Goal: Information Seeking & Learning: Learn about a topic

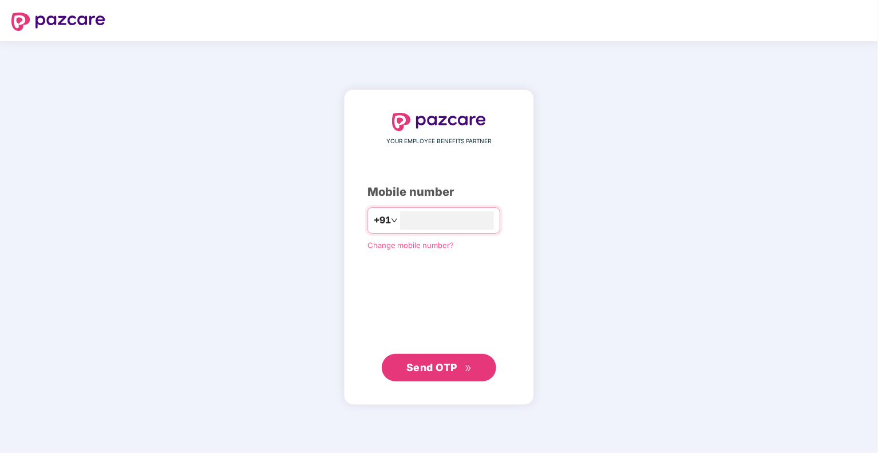
type input "**********"
click at [431, 364] on span "Send OTP" at bounding box center [431, 367] width 51 height 12
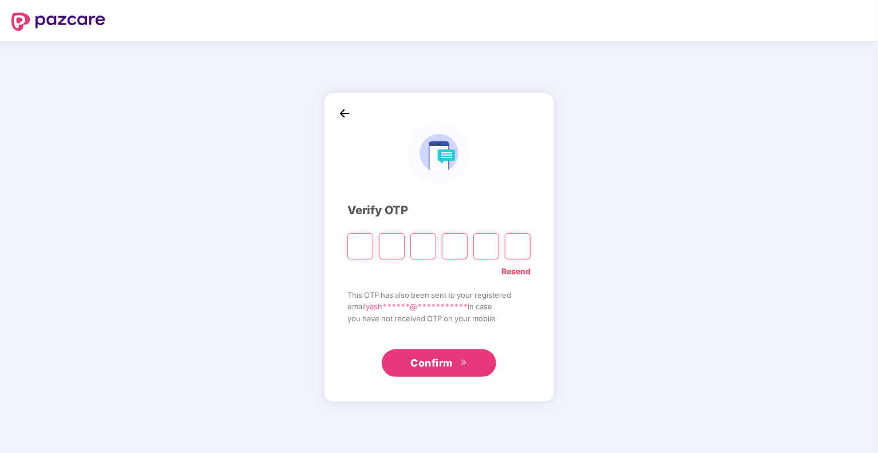
type input "*"
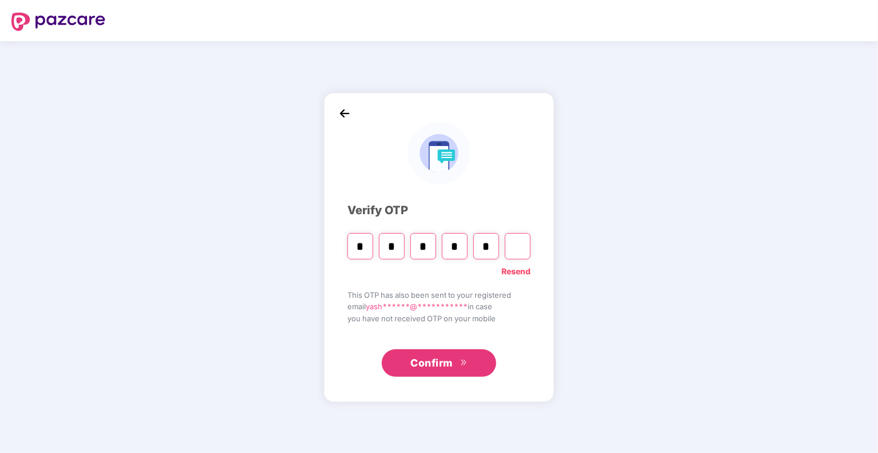
type input "*"
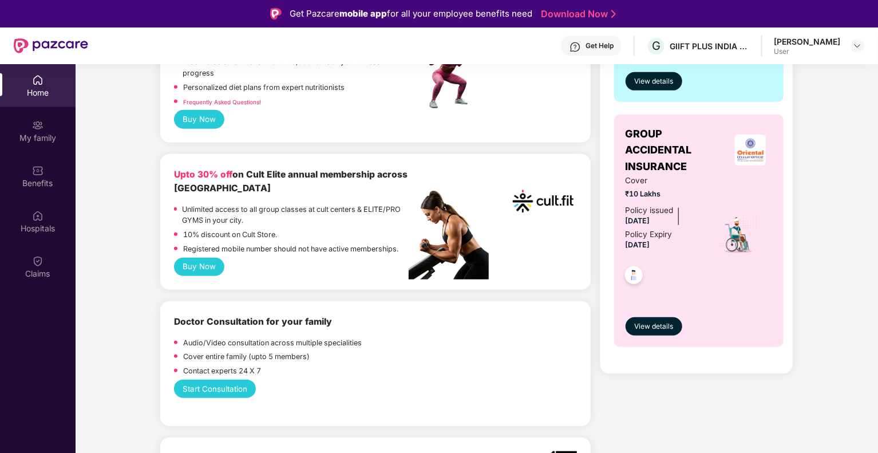
scroll to position [390, 0]
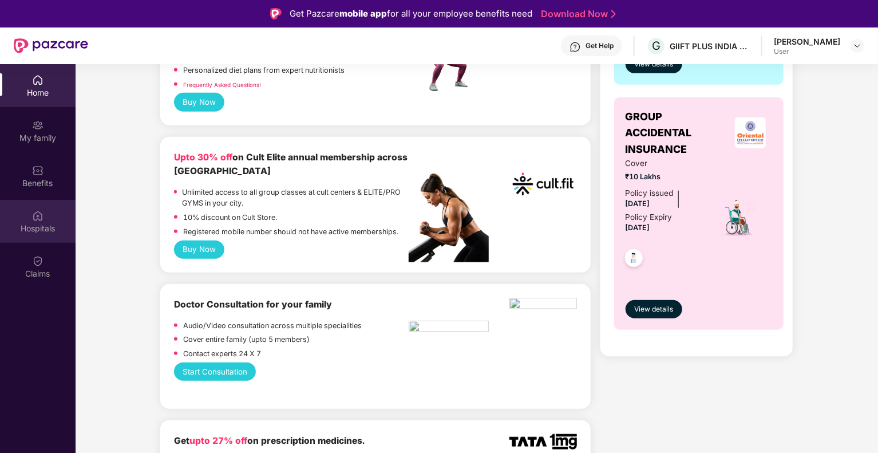
click at [37, 219] on img at bounding box center [37, 215] width 11 height 11
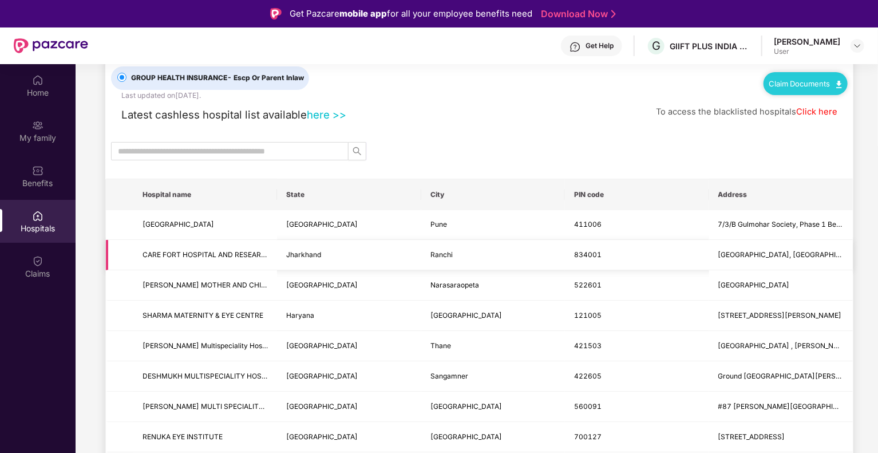
scroll to position [33, 0]
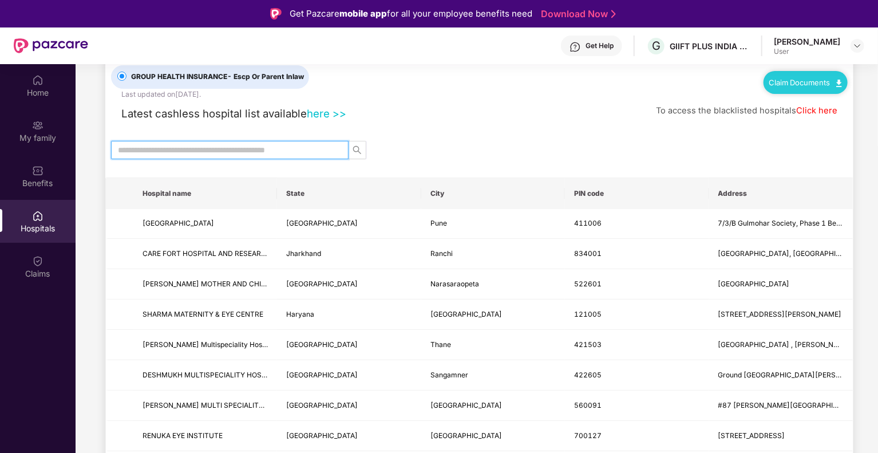
click at [246, 148] on input "text" at bounding box center [225, 150] width 215 height 13
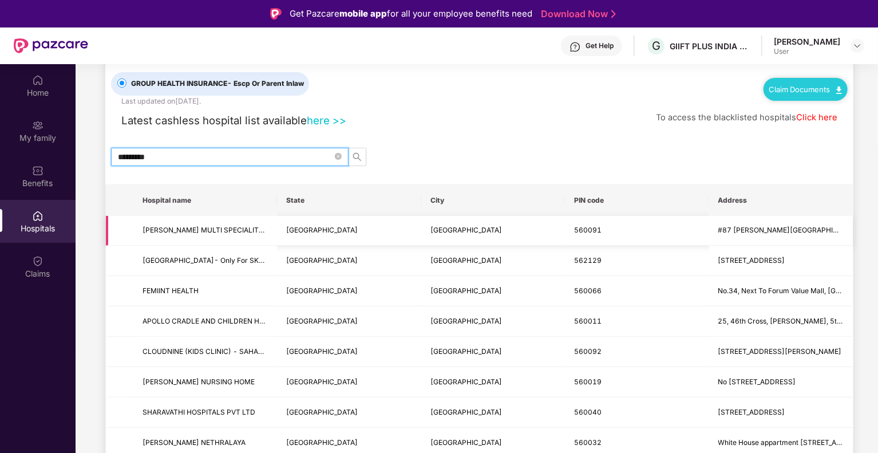
scroll to position [27, 0]
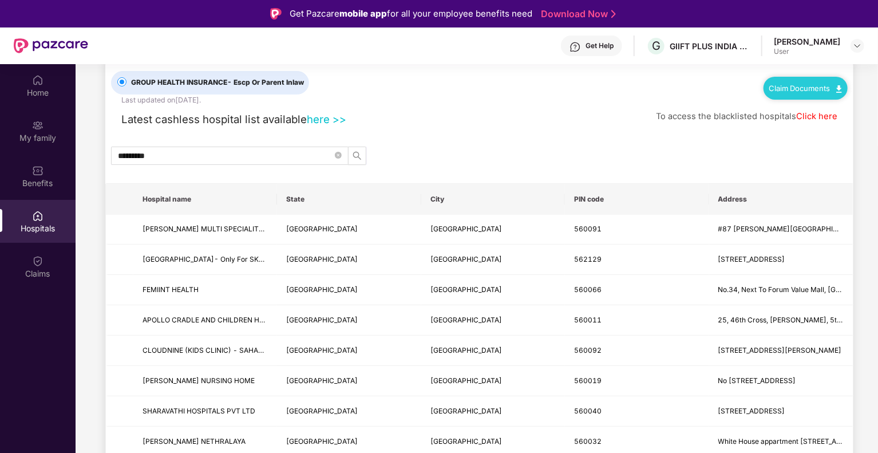
drag, startPoint x: 811, startPoint y: 116, endPoint x: 797, endPoint y: 123, distance: 15.4
click at [797, 123] on div "To access the blacklisted hospitals Click here" at bounding box center [752, 116] width 192 height 22
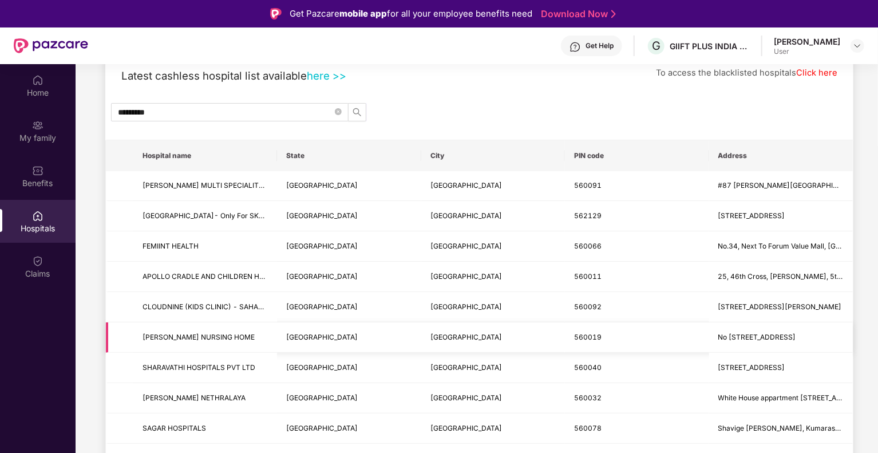
scroll to position [69, 0]
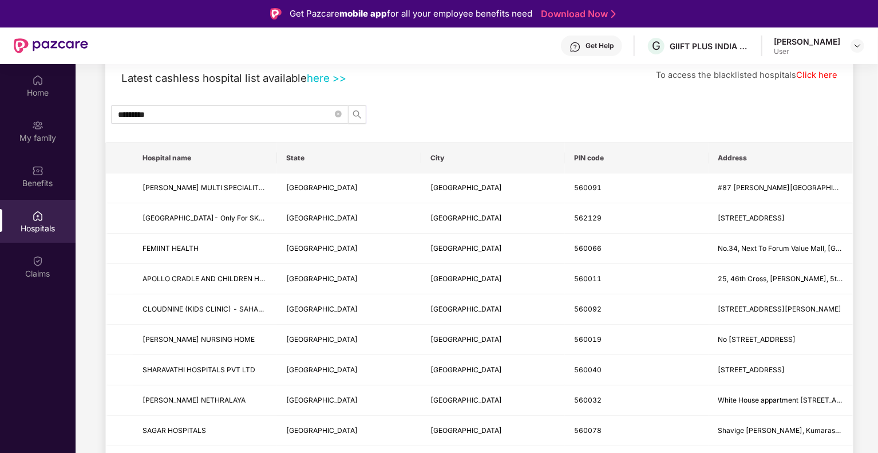
click at [707, 157] on th "PIN code" at bounding box center [637, 158] width 144 height 31
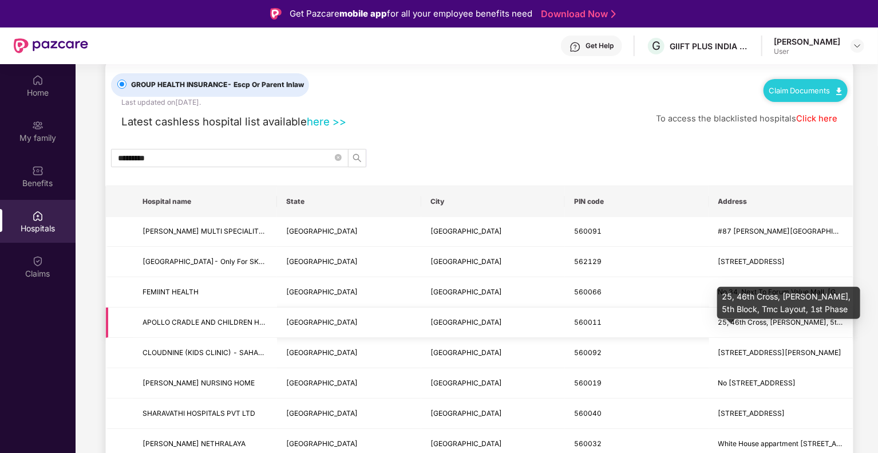
scroll to position [31, 0]
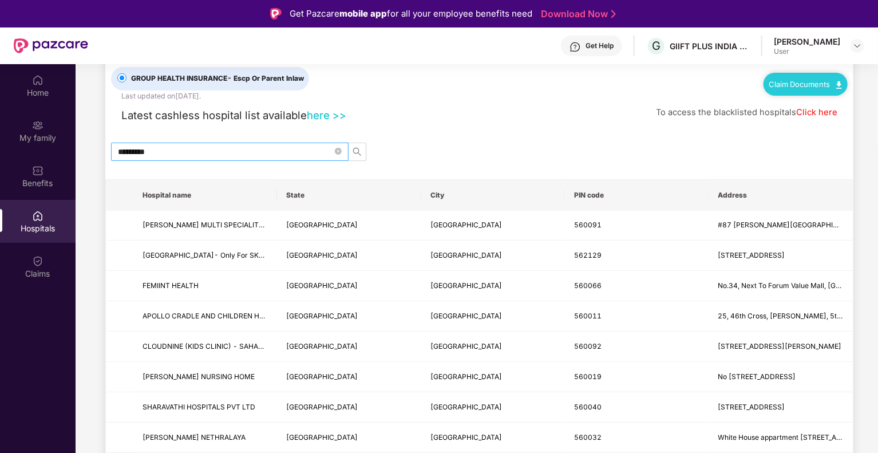
click at [117, 150] on span "*********" at bounding box center [230, 152] width 238 height 18
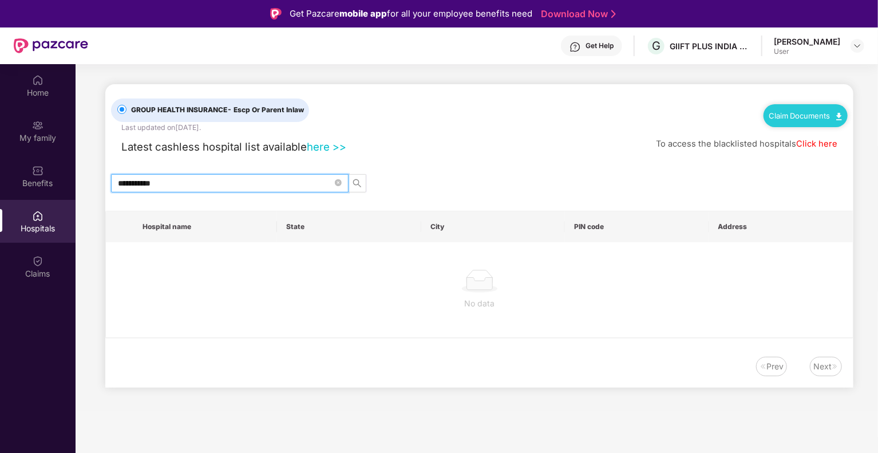
scroll to position [0, 0]
click at [159, 178] on input "**********" at bounding box center [225, 183] width 215 height 13
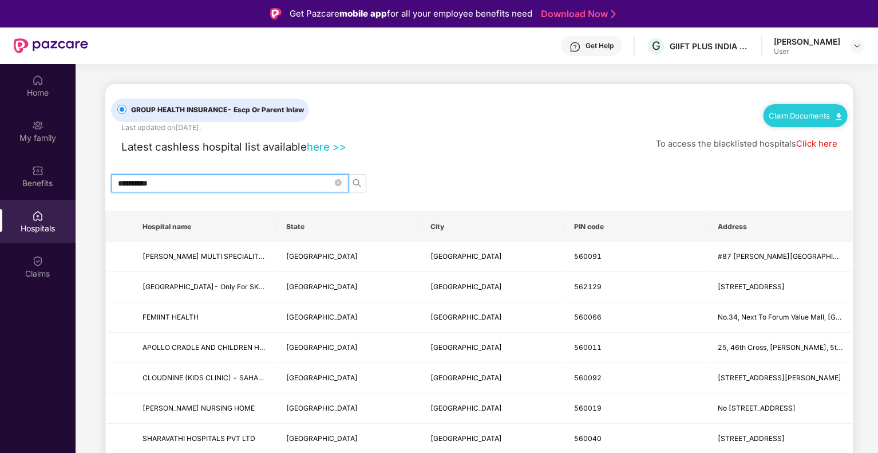
type input "*********"
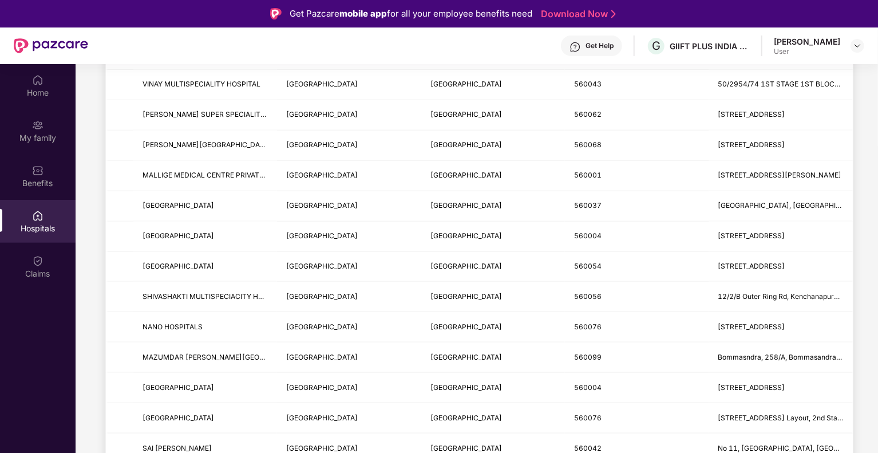
scroll to position [629, 0]
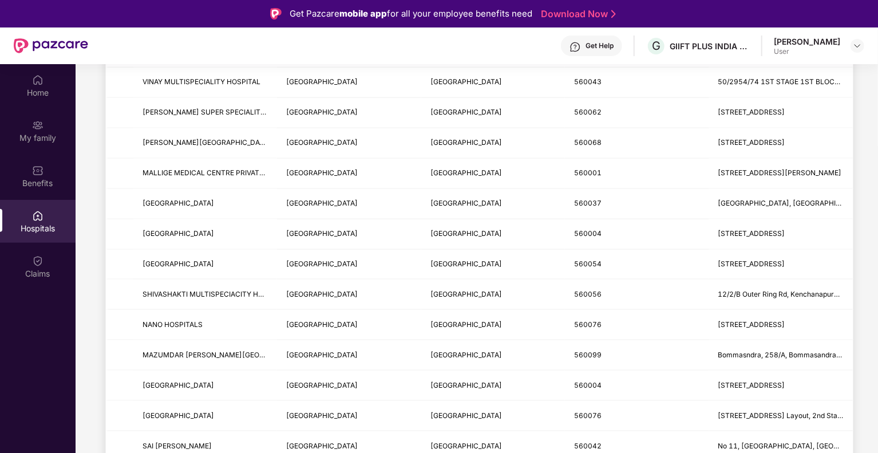
click at [299, 310] on td "[GEOGRAPHIC_DATA]" at bounding box center [349, 325] width 144 height 30
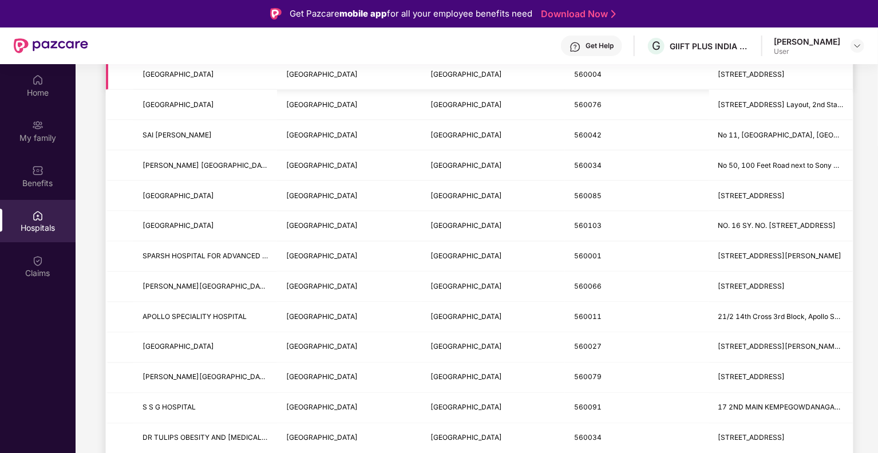
scroll to position [941, 0]
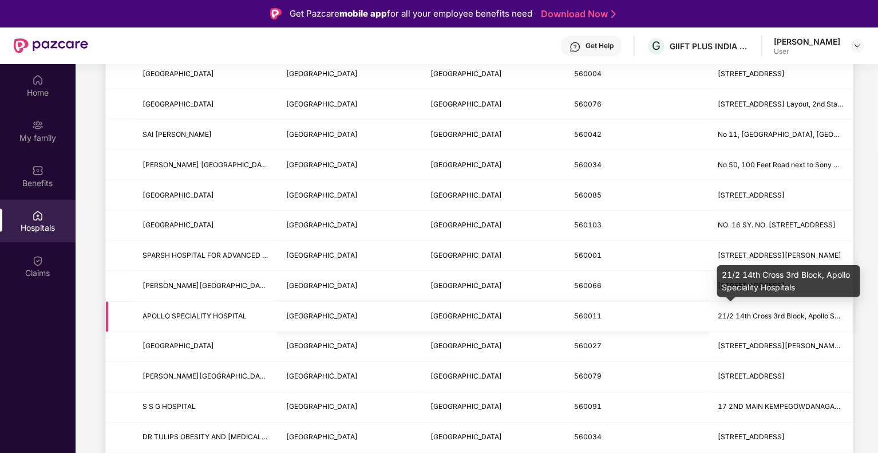
click at [756, 314] on span "21/2 14th Cross 3rd Block, Apollo Speciality Hospitals" at bounding box center [807, 316] width 176 height 9
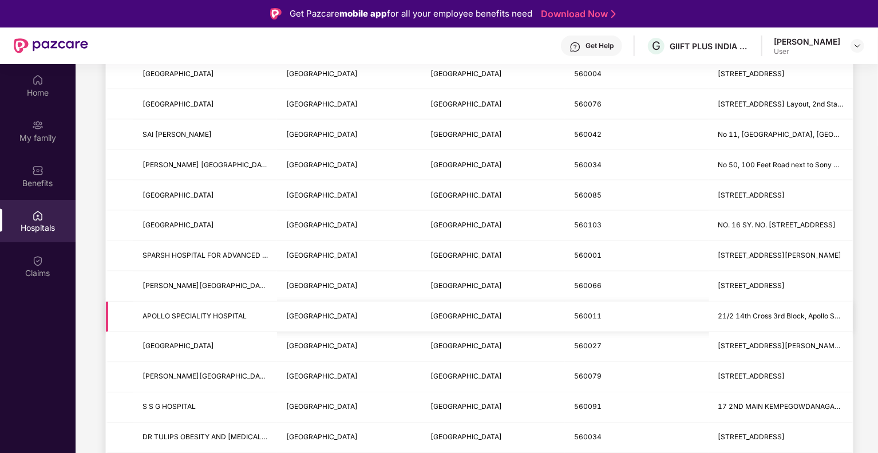
click at [374, 315] on td "[GEOGRAPHIC_DATA]" at bounding box center [349, 317] width 144 height 30
click at [30, 259] on div "Claims" at bounding box center [38, 266] width 76 height 43
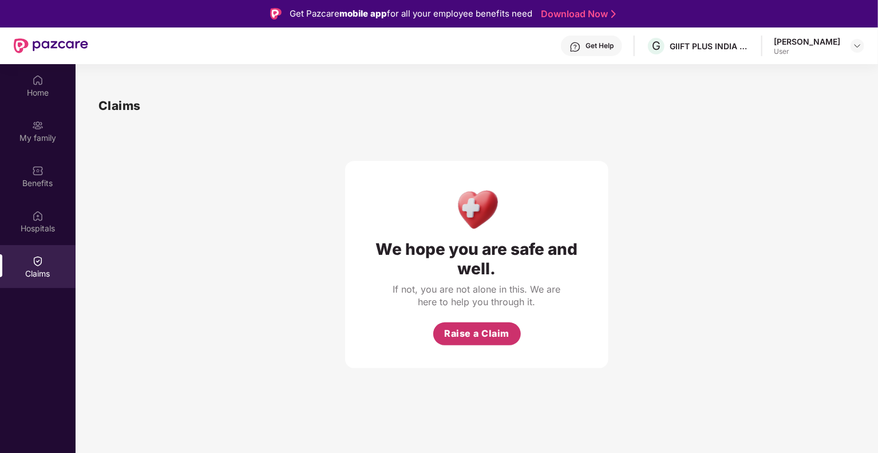
click at [508, 327] on span "Raise a Claim" at bounding box center [476, 333] width 65 height 14
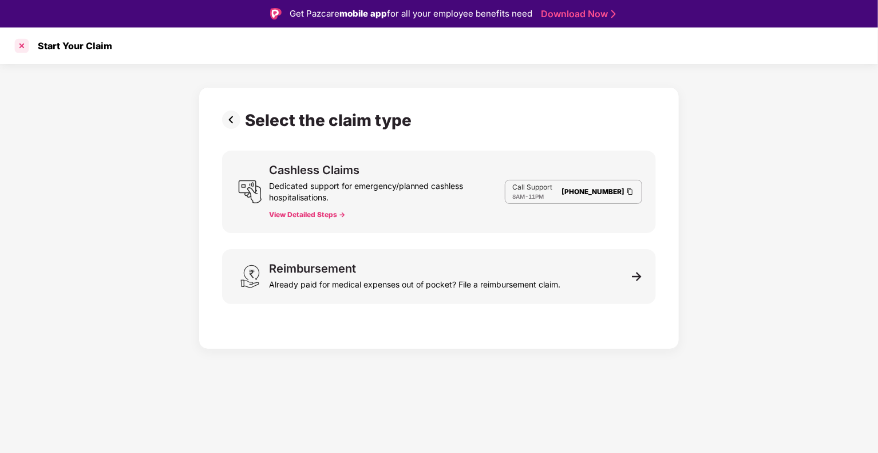
click at [23, 38] on div at bounding box center [22, 46] width 18 height 18
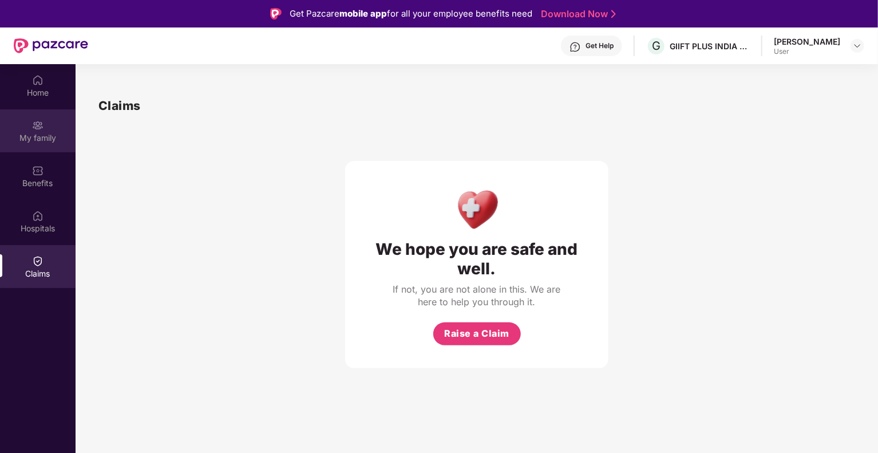
click at [41, 137] on div "My family" at bounding box center [38, 137] width 76 height 11
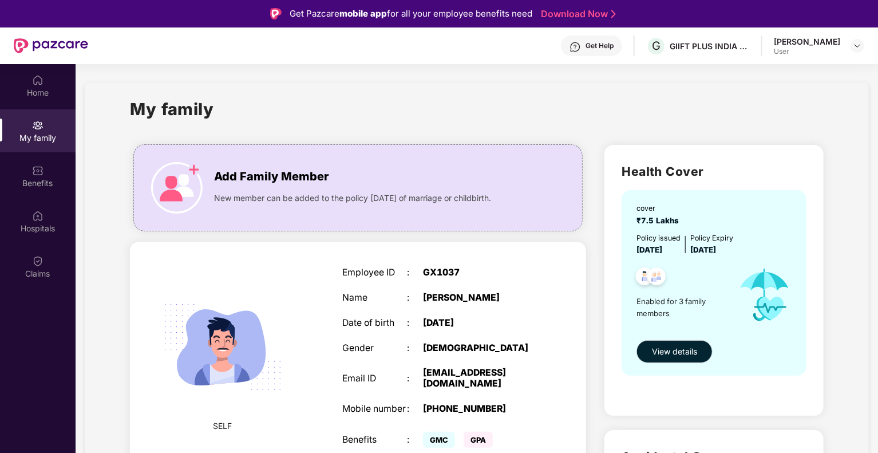
click at [267, 275] on img at bounding box center [222, 346] width 145 height 145
drag, startPoint x: 662, startPoint y: 360, endPoint x: 717, endPoint y: 178, distance: 190.3
click at [717, 178] on div "Health Cover cover ₹7.5 Lakhs Policy issued [DATE] Policy Expiry [DATE] Enabled…" at bounding box center [714, 280] width 219 height 270
click at [717, 178] on h2 "Health Cover" at bounding box center [714, 171] width 185 height 19
click at [676, 355] on span "View details" at bounding box center [674, 351] width 45 height 13
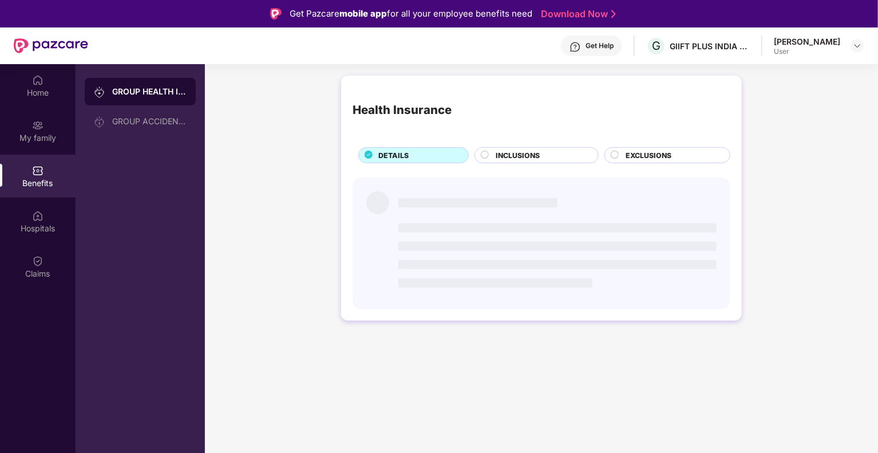
click at [676, 355] on main "Health Insurance DETAILS INCLUSIONS EXCLUSIONS" at bounding box center [541, 290] width 673 height 453
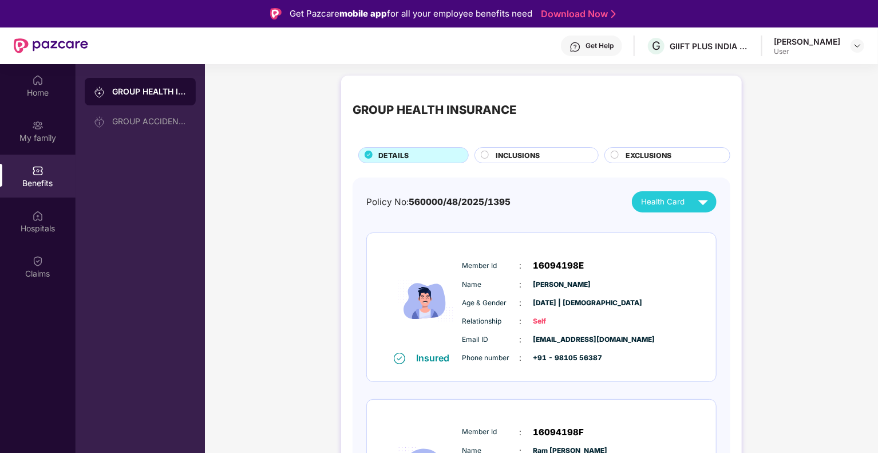
click at [524, 149] on div "INCLUSIONS" at bounding box center [537, 155] width 124 height 16
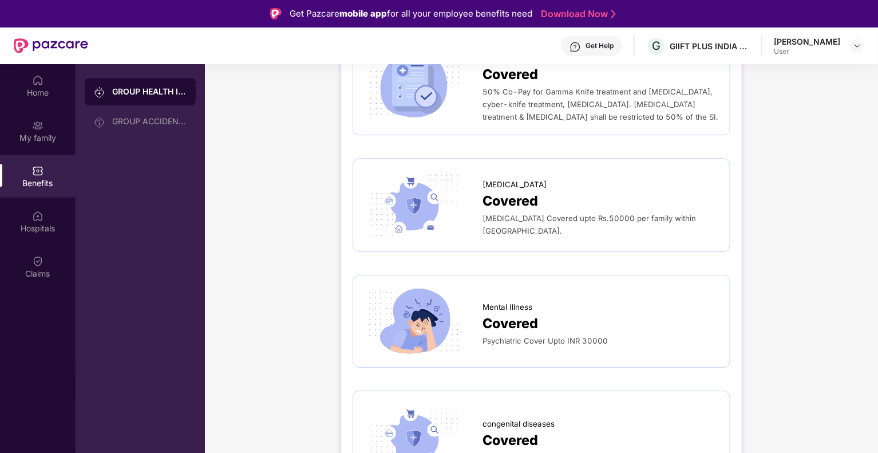
scroll to position [64, 0]
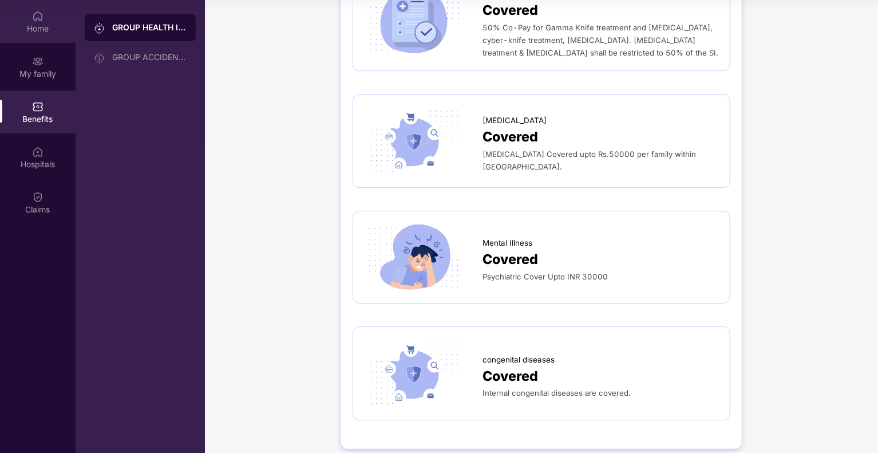
click at [40, 29] on div "Home" at bounding box center [38, 28] width 76 height 11
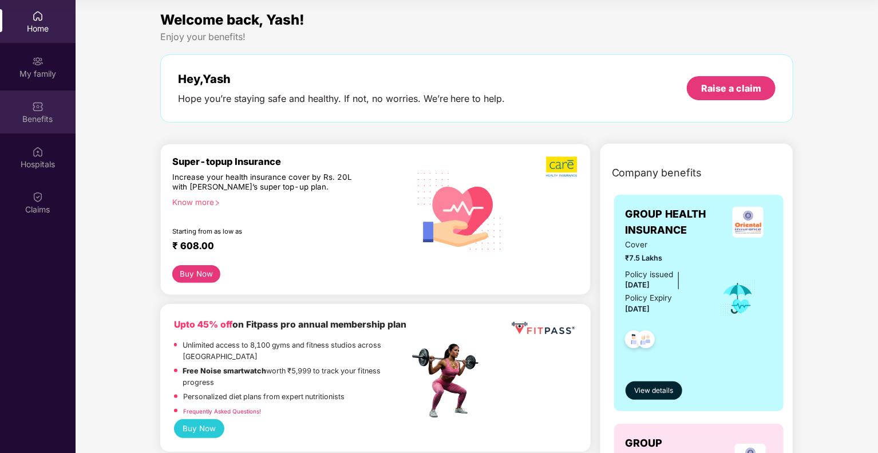
click at [36, 106] on img at bounding box center [37, 106] width 11 height 11
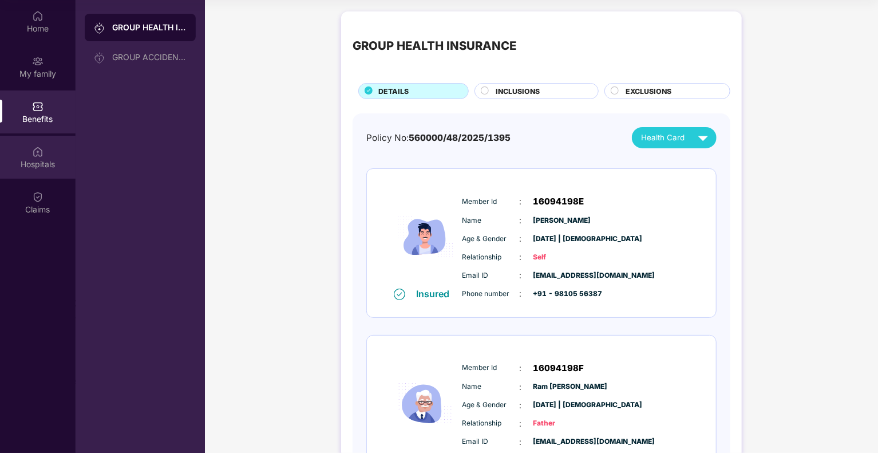
click at [37, 161] on div "Hospitals" at bounding box center [38, 164] width 76 height 11
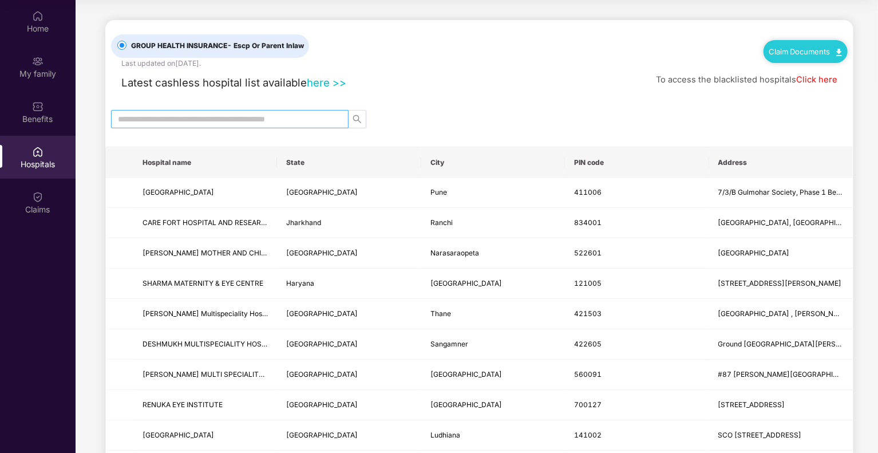
click at [215, 118] on input "text" at bounding box center [225, 119] width 215 height 13
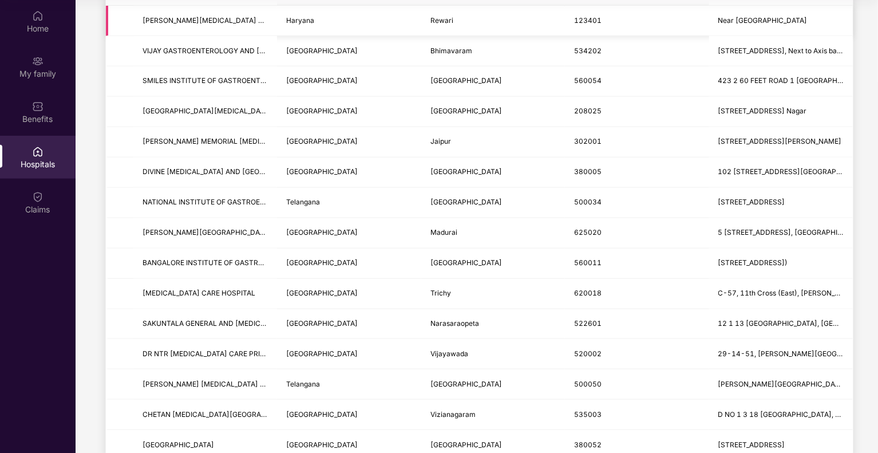
scroll to position [506, 0]
type input "******"
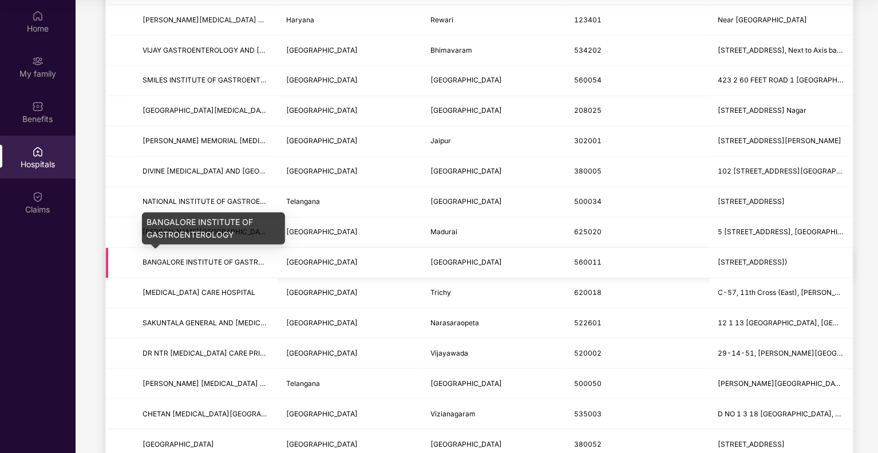
click at [240, 262] on span "BANGALORE INSTITUTE OF GASTROENTEROLOGY" at bounding box center [226, 262] width 167 height 9
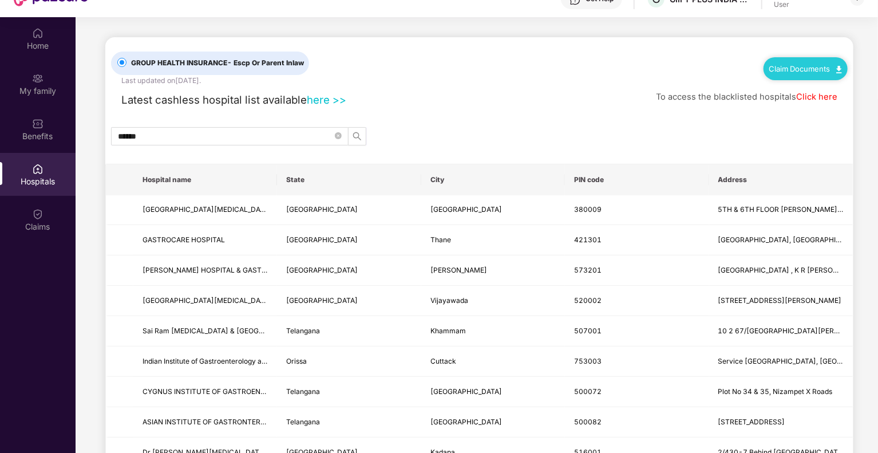
scroll to position [0, 0]
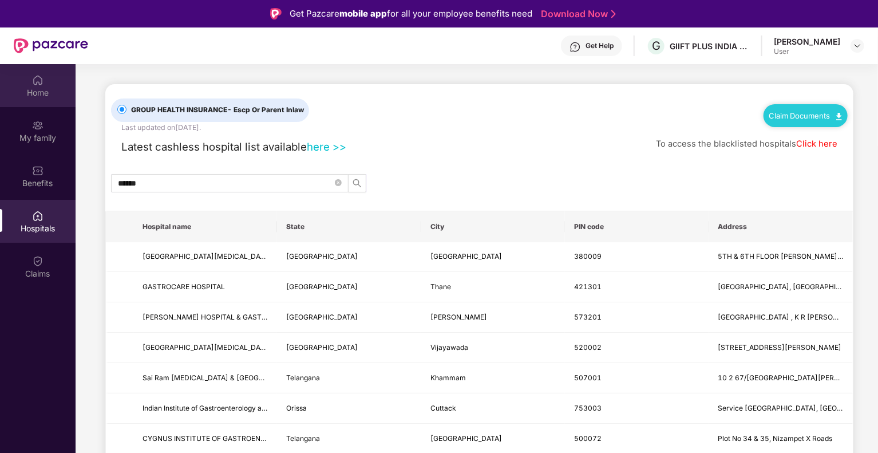
click at [33, 84] on img at bounding box center [37, 79] width 11 height 11
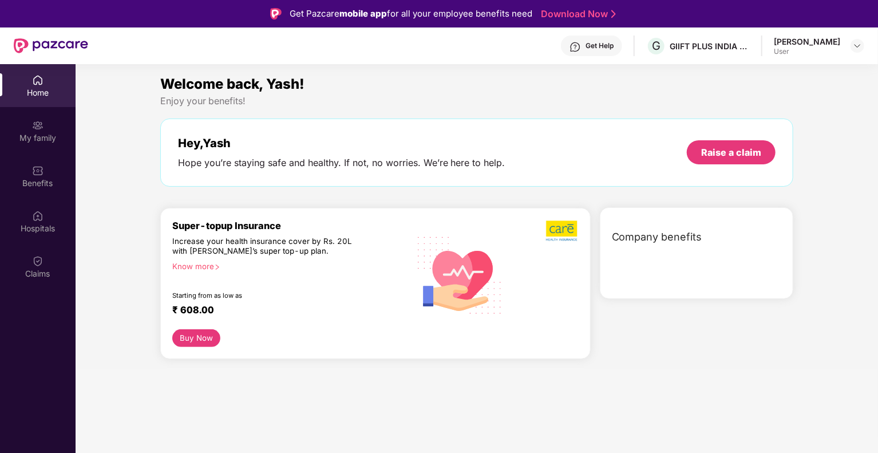
click at [613, 44] on div "Get Help" at bounding box center [600, 45] width 28 height 9
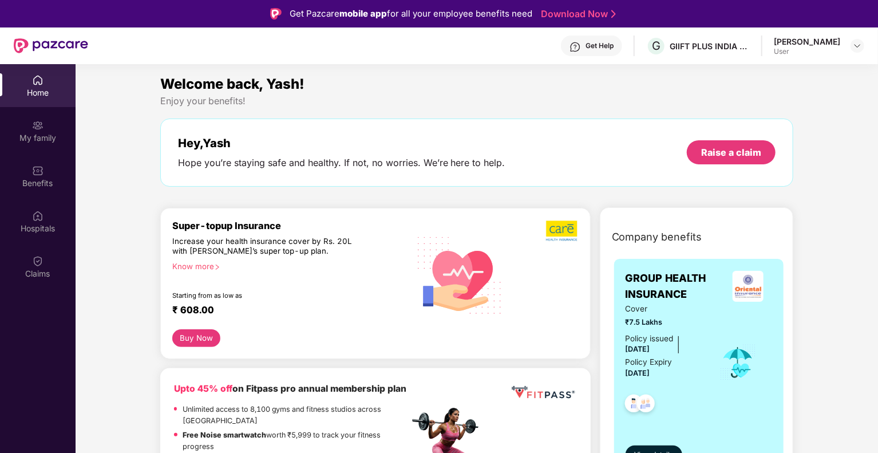
click at [845, 52] on div "[PERSON_NAME] User" at bounding box center [819, 46] width 90 height 20
click at [859, 45] on img at bounding box center [857, 45] width 9 height 9
click at [831, 115] on div "Y [PERSON_NAME] User" at bounding box center [803, 109] width 149 height 20
click at [830, 46] on div "[PERSON_NAME]" at bounding box center [807, 41] width 66 height 11
click at [851, 44] on div at bounding box center [858, 46] width 14 height 14
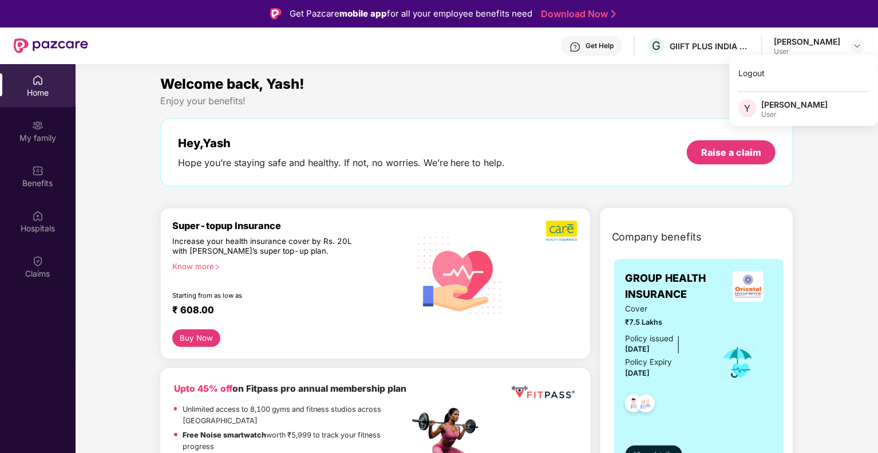
click at [752, 109] on span "Y" at bounding box center [748, 108] width 18 height 18
click at [614, 50] on div "Get Help" at bounding box center [600, 45] width 28 height 9
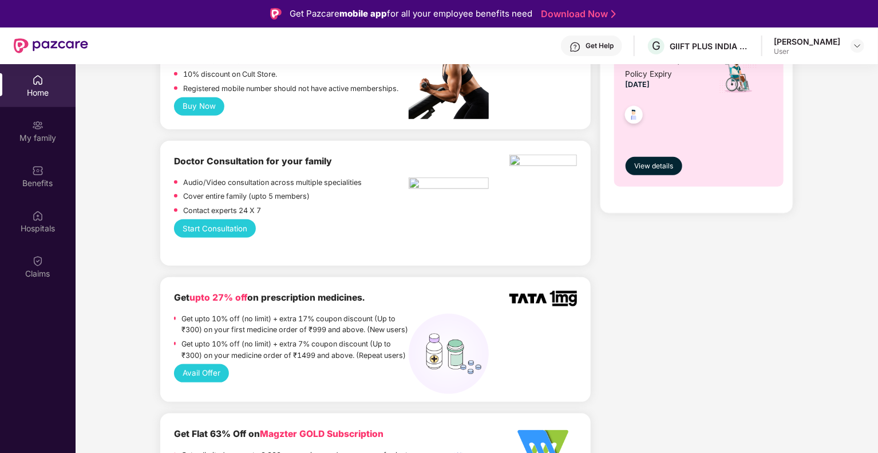
scroll to position [535, 0]
